Goal: Check status: Check status

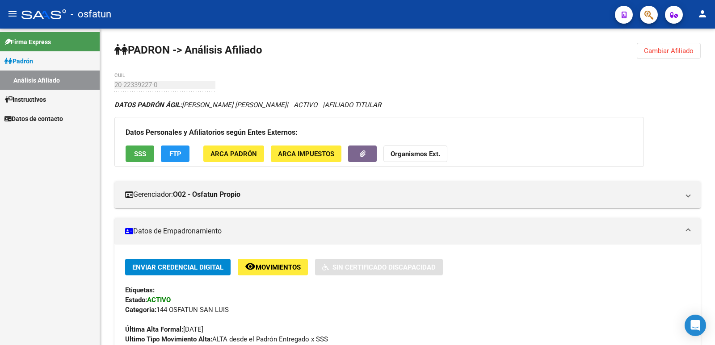
scroll to position [163, 0]
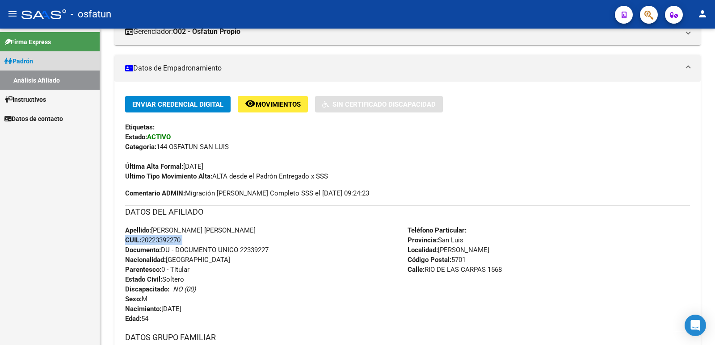
click at [57, 67] on link "Padrón" at bounding box center [50, 60] width 100 height 19
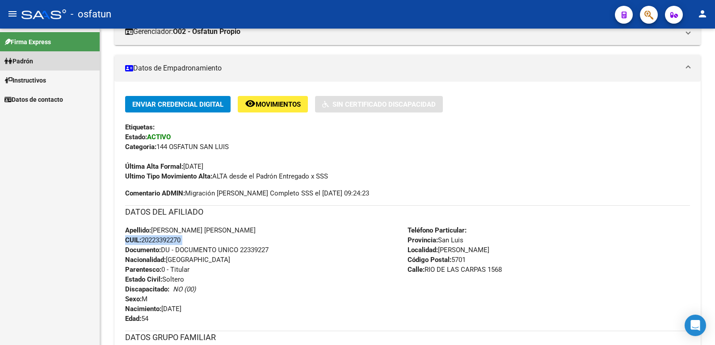
click at [56, 68] on link "Padrón" at bounding box center [50, 60] width 100 height 19
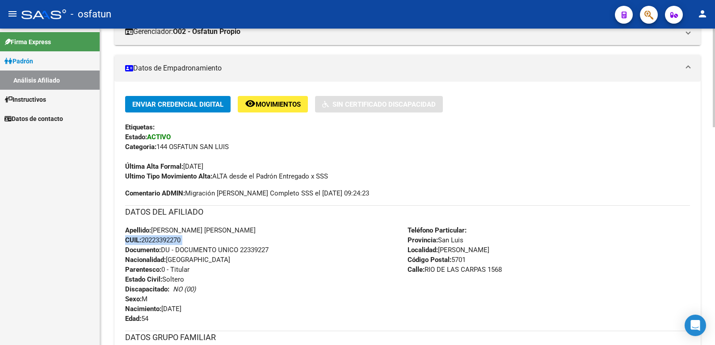
scroll to position [0, 0]
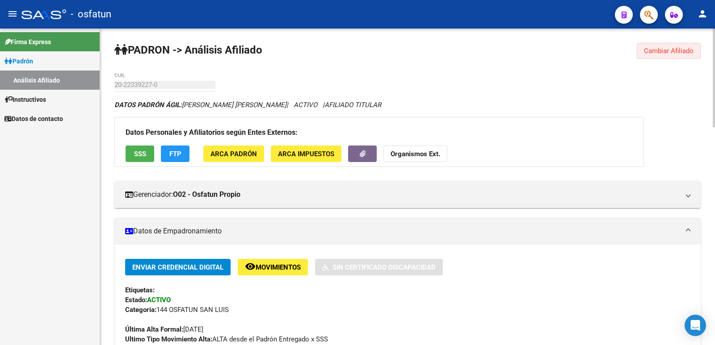
click at [668, 50] on span "Cambiar Afiliado" at bounding box center [669, 51] width 50 height 8
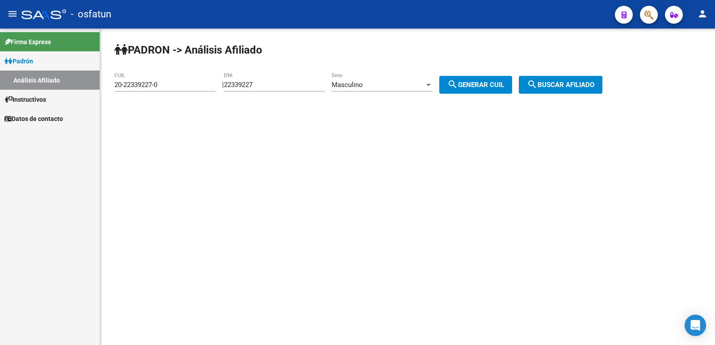
click at [417, 79] on div "Masculino Sexo" at bounding box center [381, 81] width 101 height 19
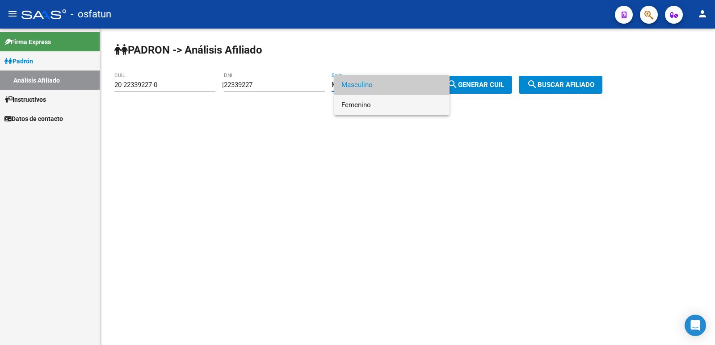
click at [385, 98] on span "Femenino" at bounding box center [391, 105] width 101 height 20
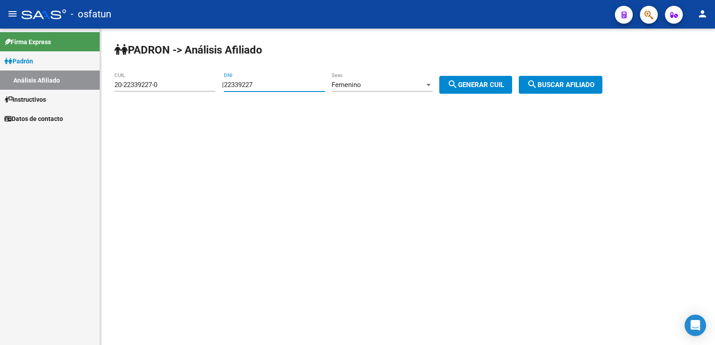
drag, startPoint x: 293, startPoint y: 83, endPoint x: 168, endPoint y: 86, distance: 125.1
click at [173, 89] on app-analisis-afiliado "[PERSON_NAME] -> Análisis Afiliado 20-22339227-0 CUIL | 22339227 DNI Femenino S…" at bounding box center [361, 85] width 495 height 8
click at [303, 86] on input "22339227" at bounding box center [274, 85] width 101 height 8
type input "2"
type input "376"
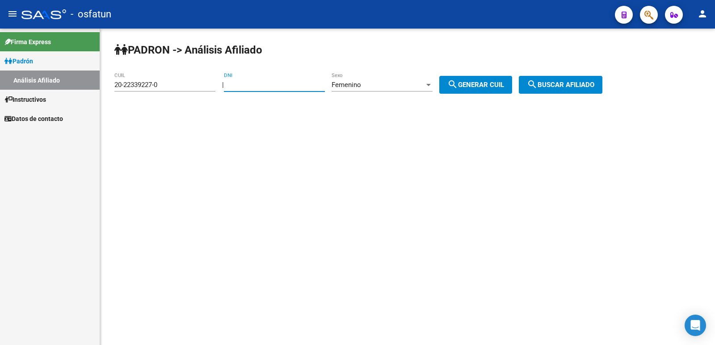
type input "376.3"
type input "37638626"
drag, startPoint x: 491, startPoint y: 81, endPoint x: 517, endPoint y: 80, distance: 25.9
click at [492, 81] on span "search Generar CUIL" at bounding box center [475, 85] width 57 height 8
type input "27-37638626-6"
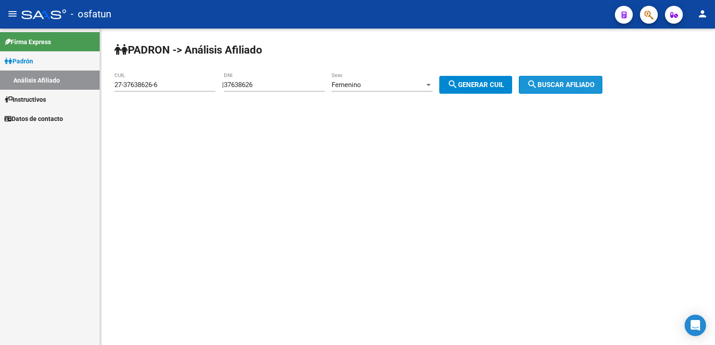
click at [573, 86] on span "search Buscar afiliado" at bounding box center [560, 85] width 67 height 8
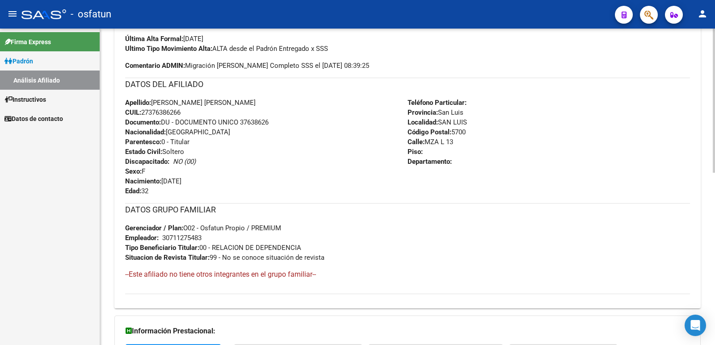
scroll to position [377, 0]
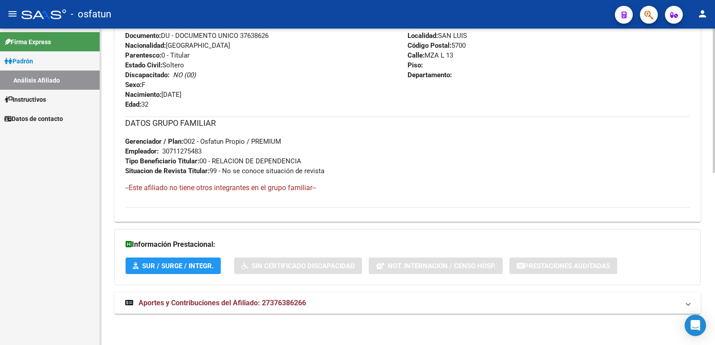
click at [272, 301] on span "Aportes y Contribuciones del Afiliado: 27376386266" at bounding box center [222, 303] width 168 height 8
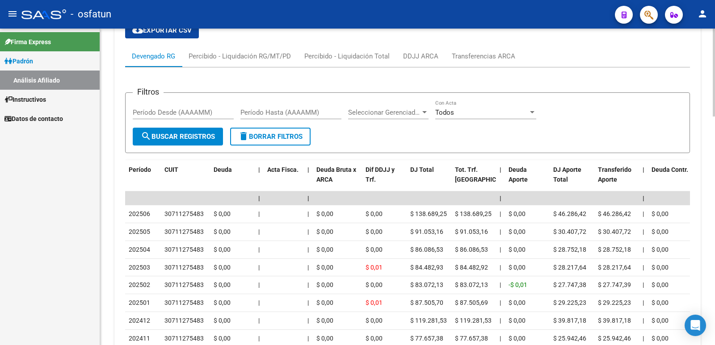
scroll to position [742, 0]
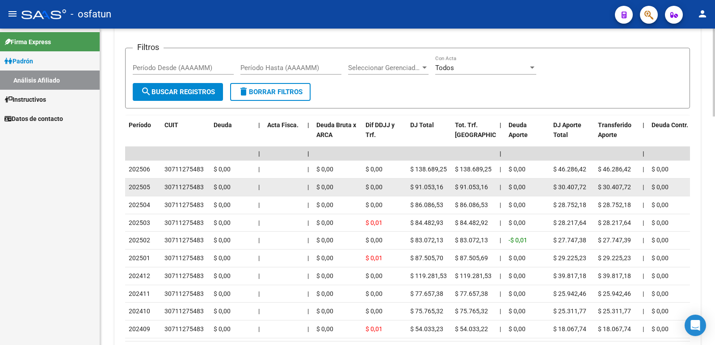
click at [369, 196] on datatable-body-cell "$ 0,00" at bounding box center [384, 187] width 45 height 17
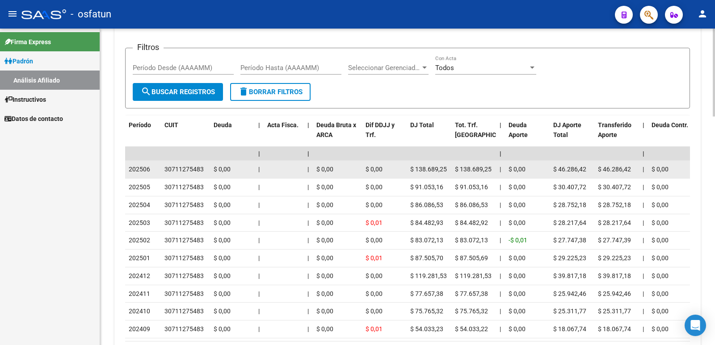
click at [478, 171] on span "$ 138.689,25" at bounding box center [473, 169] width 37 height 7
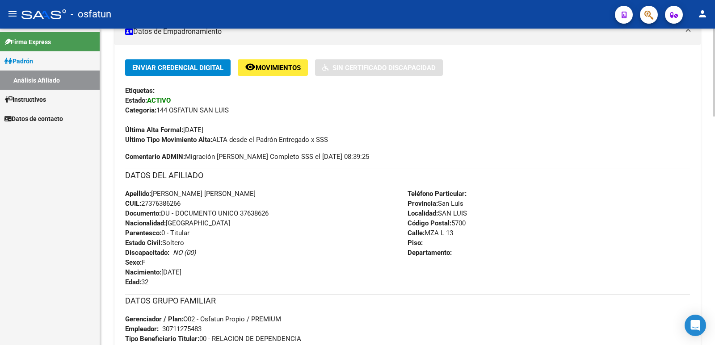
scroll to position [0, 0]
